Goal: Transaction & Acquisition: Purchase product/service

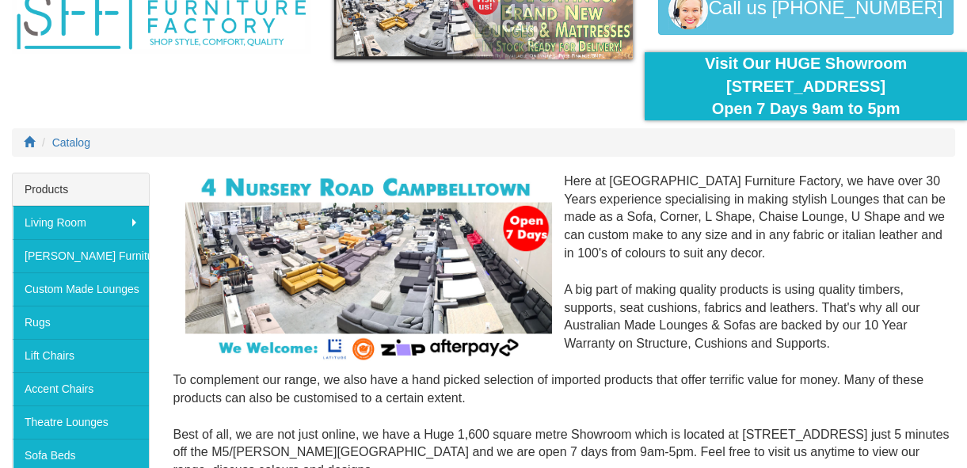
scroll to position [215, 0]
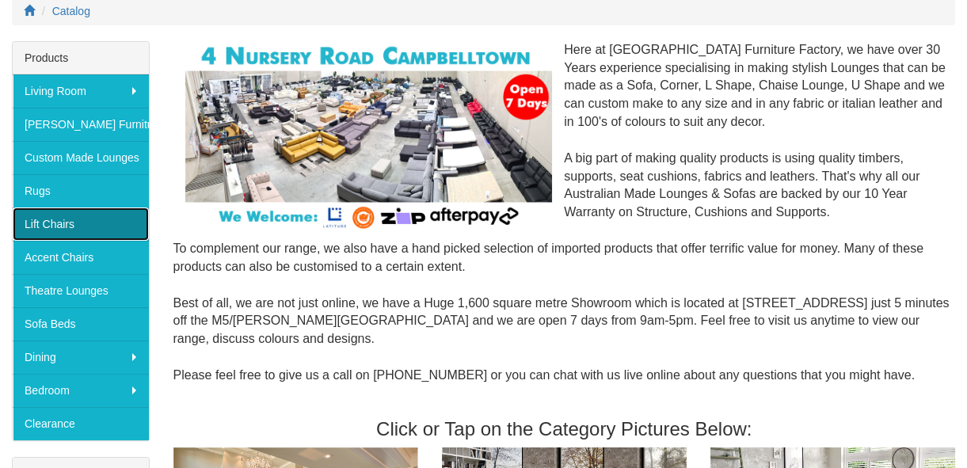
click at [78, 223] on link "Lift Chairs" at bounding box center [81, 224] width 136 height 33
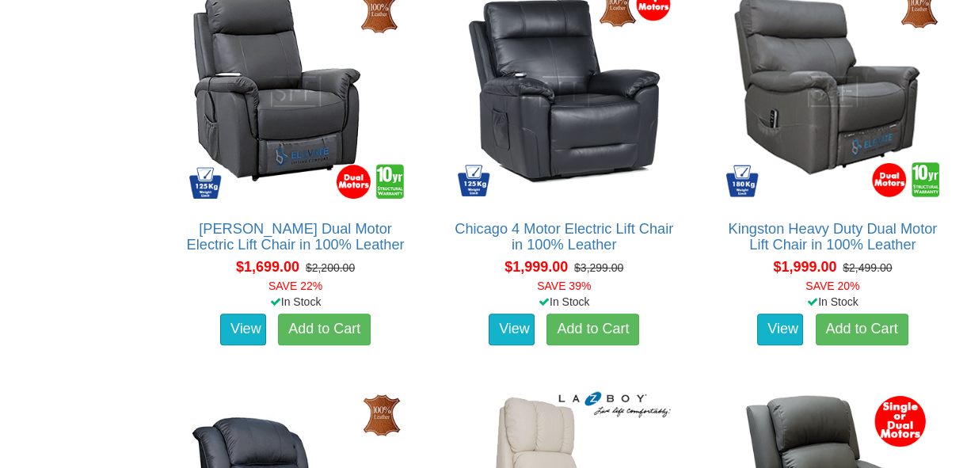
scroll to position [1800, 0]
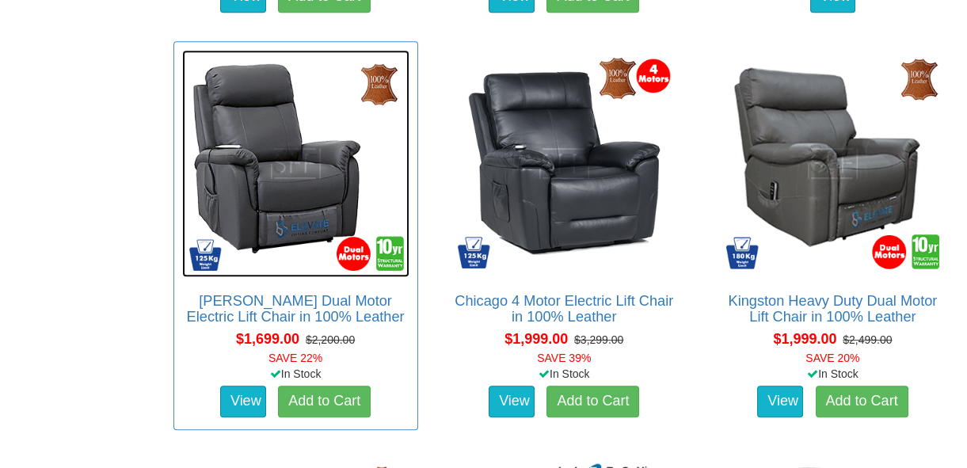
click at [299, 167] on img at bounding box center [295, 163] width 227 height 227
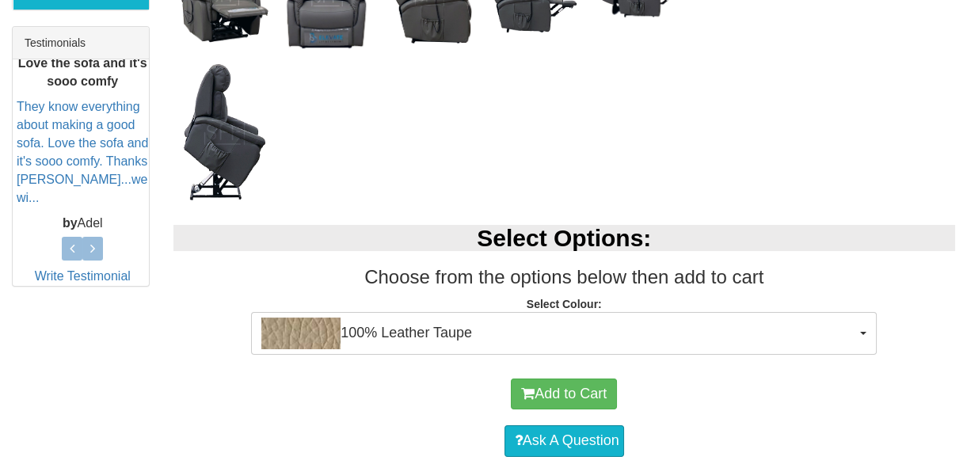
scroll to position [792, 0]
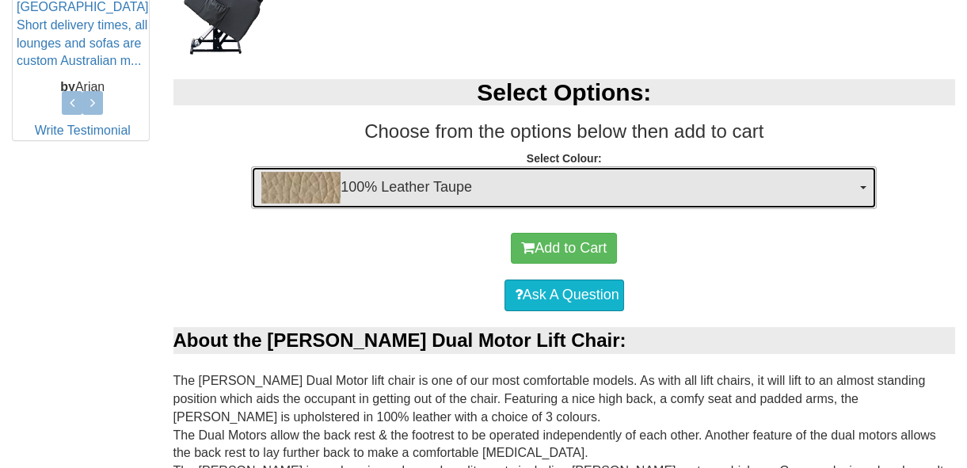
click at [832, 191] on span "100% Leather Taupe" at bounding box center [558, 188] width 595 height 32
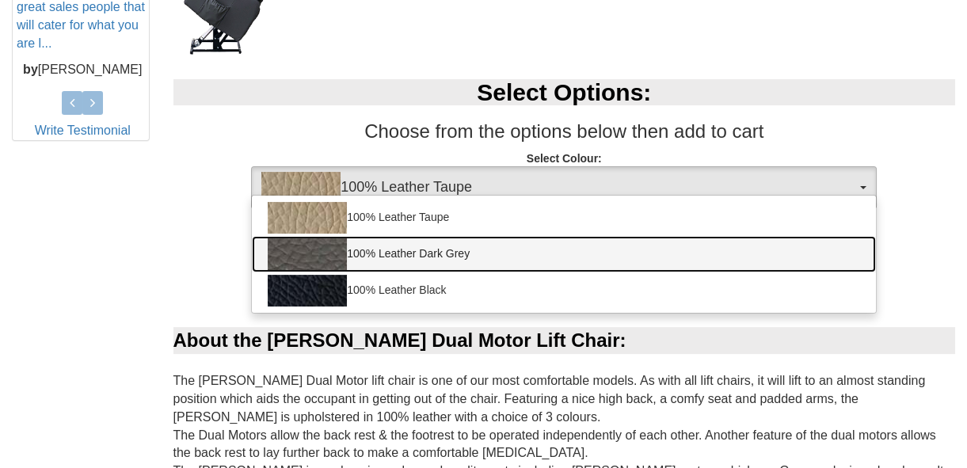
click at [724, 250] on link "100% Leather Dark Grey" at bounding box center [564, 254] width 624 height 36
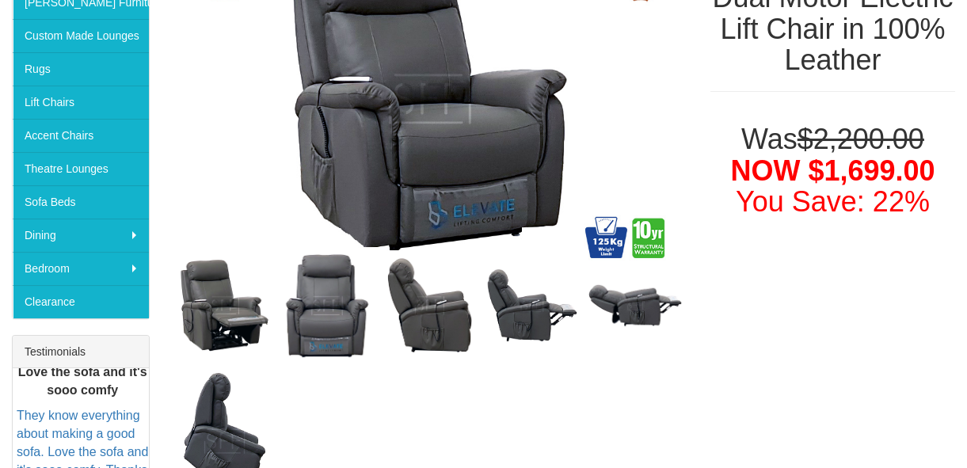
scroll to position [360, 0]
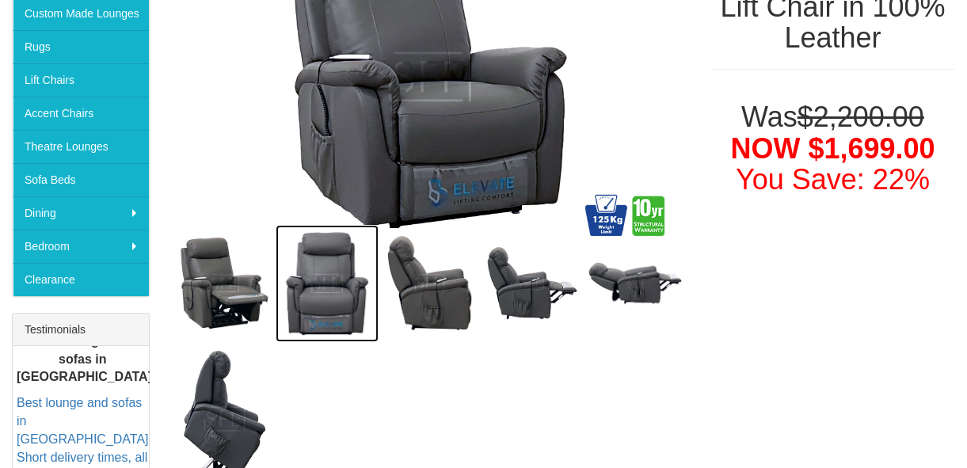
click at [331, 293] on img at bounding box center [327, 283] width 103 height 117
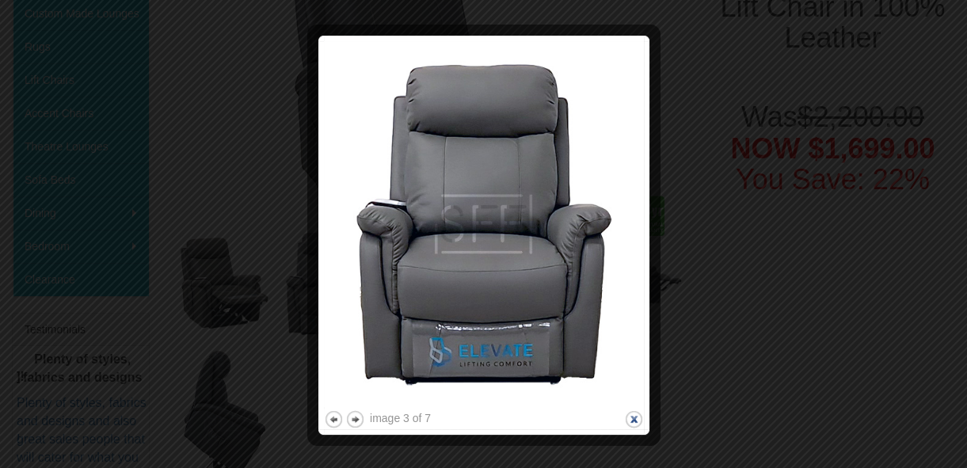
click at [635, 417] on button "close" at bounding box center [634, 420] width 20 height 20
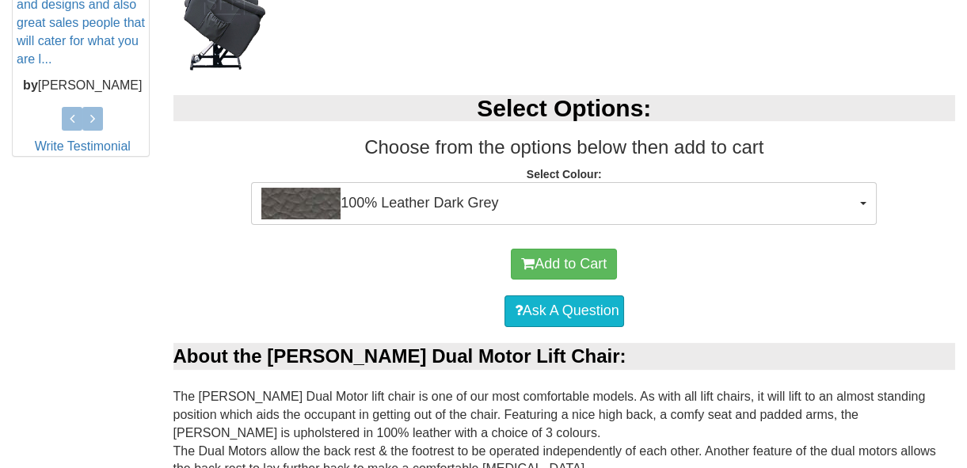
scroll to position [792, 0]
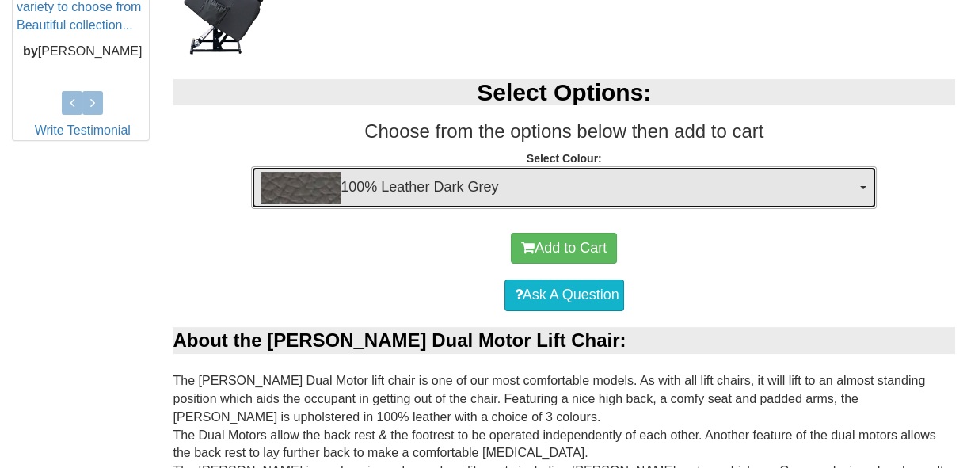
click at [848, 183] on span "100% Leather Dark Grey" at bounding box center [558, 188] width 595 height 32
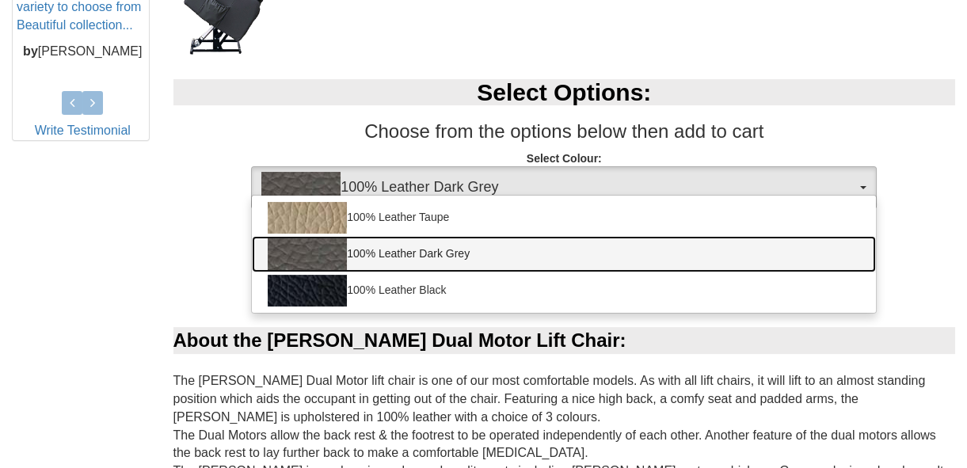
click at [505, 246] on link "100% Leather Dark Grey" at bounding box center [564, 254] width 624 height 36
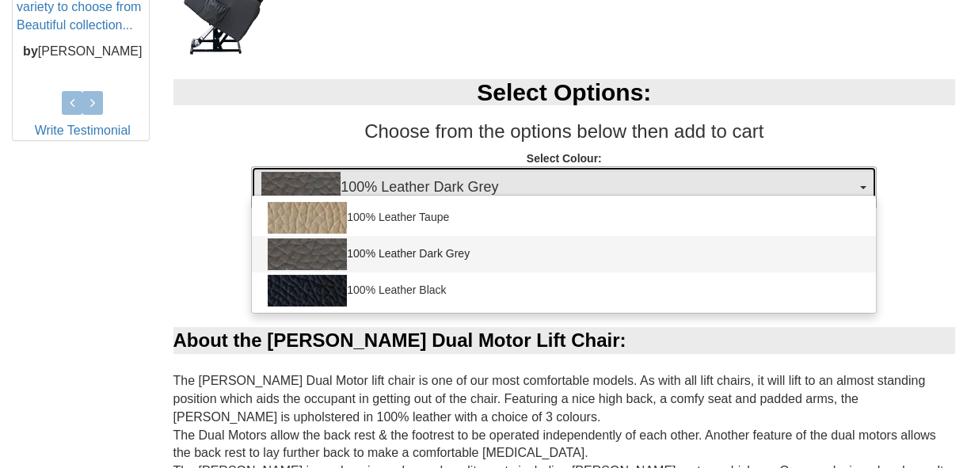
select select "1825"
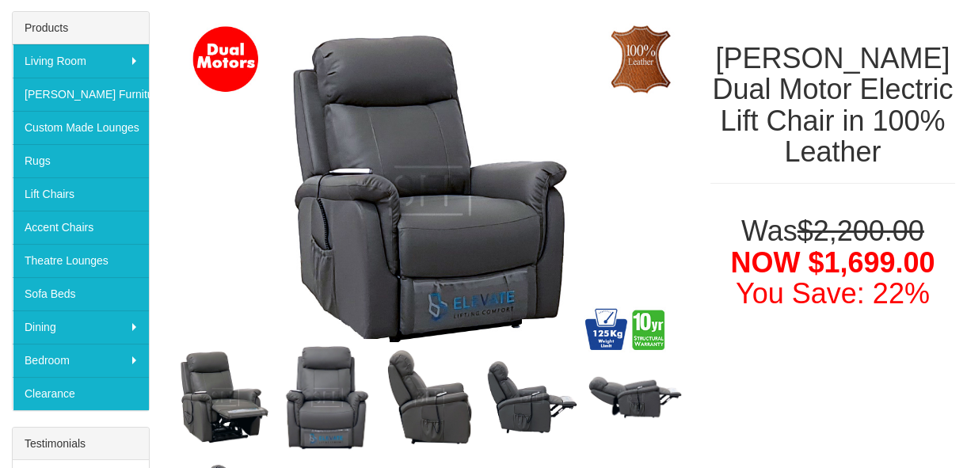
scroll to position [71, 0]
